Goal: Ask a question

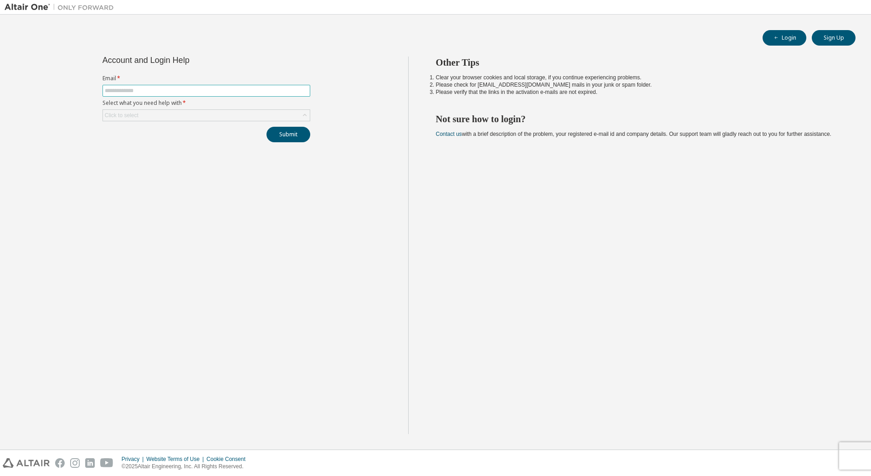
click at [171, 88] on input "text" at bounding box center [206, 90] width 203 height 7
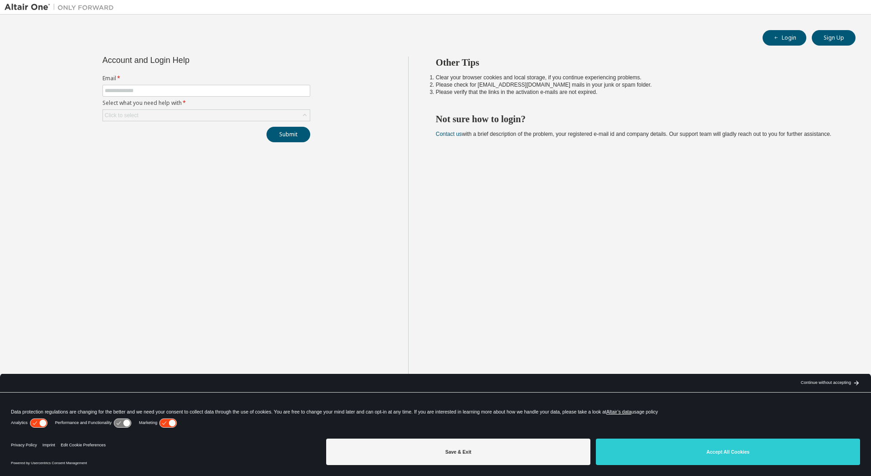
click at [174, 97] on form "Email * Select what you need help with * Click to select" at bounding box center [207, 98] width 208 height 46
click at [173, 95] on span at bounding box center [207, 91] width 208 height 12
click at [161, 92] on input "text" at bounding box center [206, 90] width 203 height 7
type input "**********"
click at [161, 116] on div "Click to select" at bounding box center [206, 115] width 207 height 11
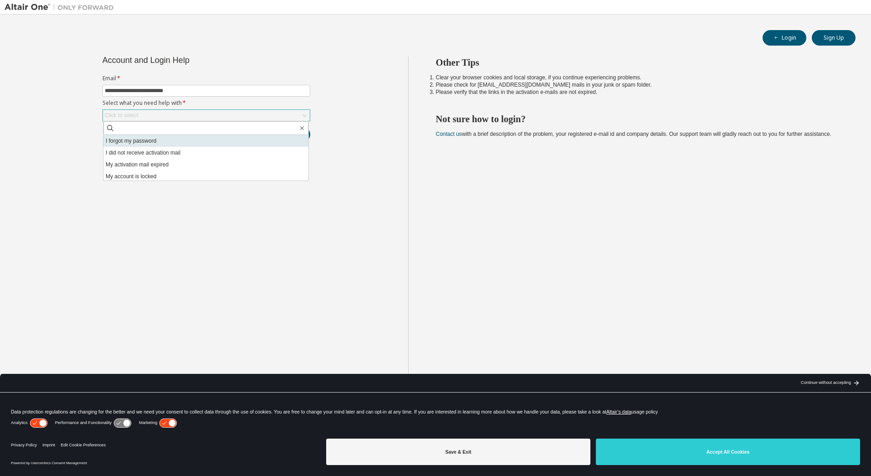
click at [156, 139] on li "I forgot my password" at bounding box center [205, 141] width 205 height 12
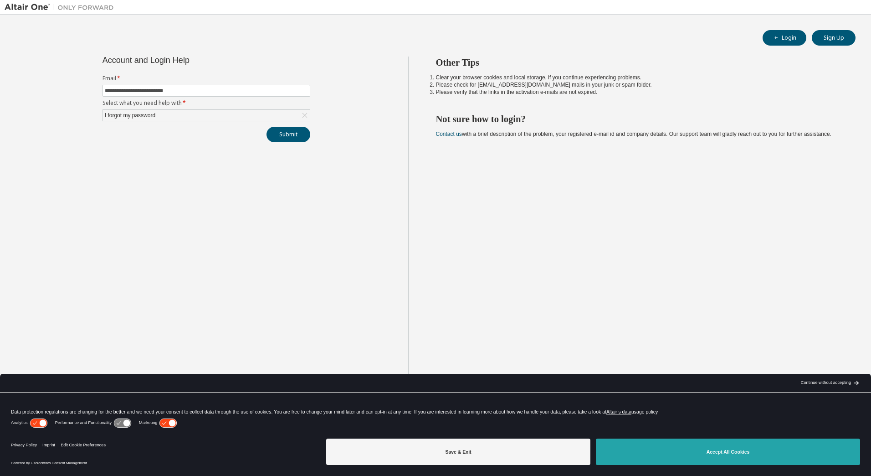
click at [743, 452] on button "Accept All Cookies" at bounding box center [728, 451] width 264 height 26
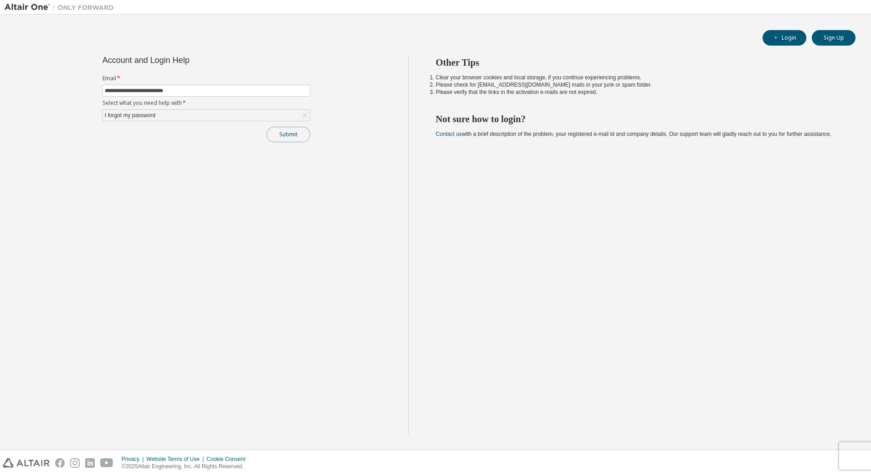
click at [293, 134] on button "Submit" at bounding box center [289, 134] width 44 height 15
click at [293, 138] on button "Submit" at bounding box center [289, 134] width 44 height 15
